Goal: Find specific page/section: Find specific page/section

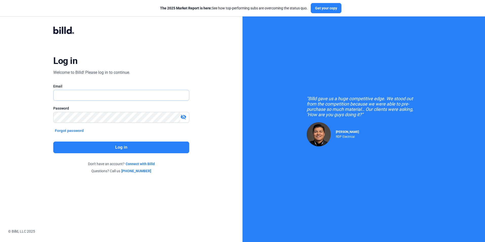
type input "[EMAIL_ADDRESS][DOMAIN_NAME]"
click at [120, 147] on button "Log in" at bounding box center [121, 148] width 136 height 12
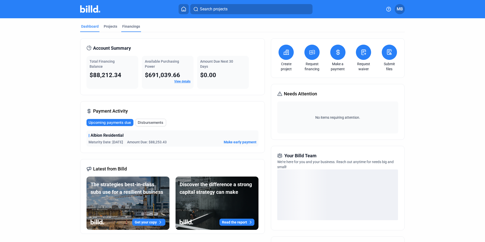
click at [130, 25] on div "Financings" at bounding box center [131, 26] width 18 height 5
